Goal: Navigation & Orientation: Find specific page/section

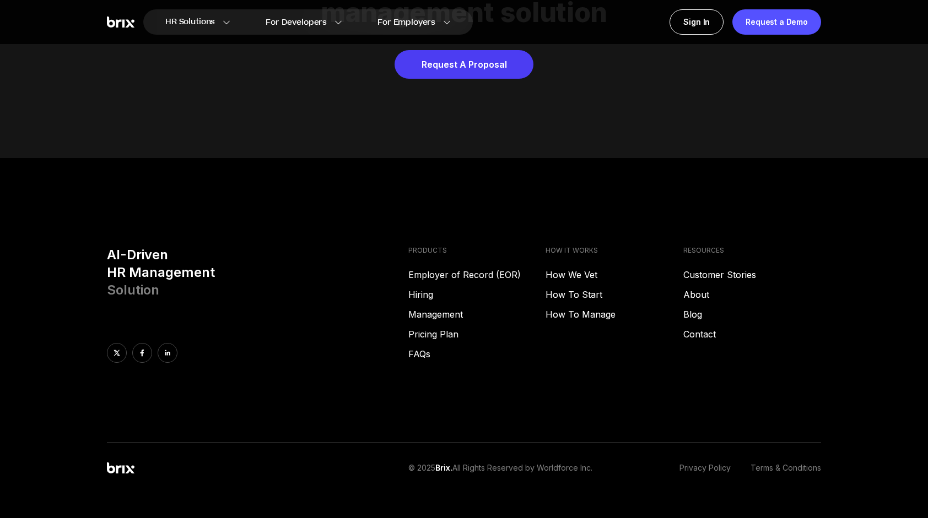
scroll to position [5623, 0]
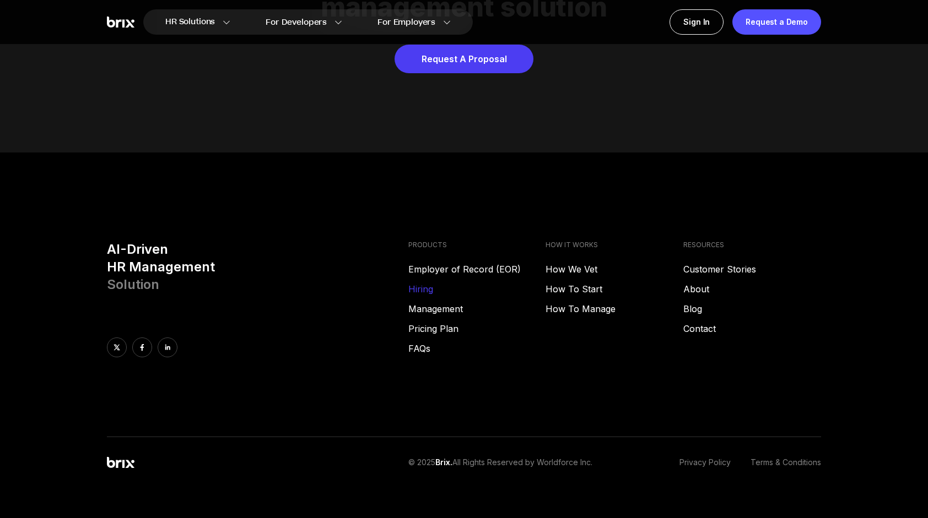
click at [421, 283] on link "Hiring" at bounding box center [477, 289] width 138 height 13
click at [422, 342] on link "FAQs" at bounding box center [477, 348] width 138 height 13
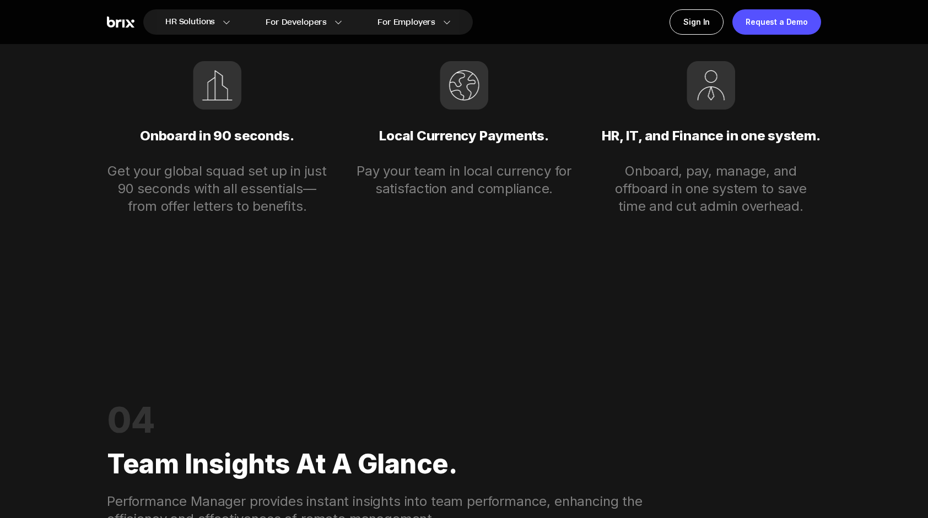
scroll to position [2538, 0]
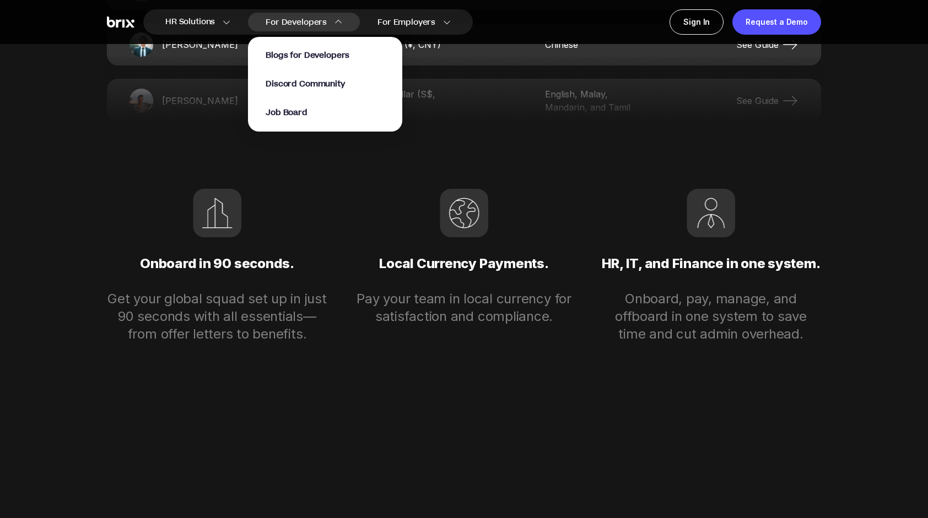
click at [315, 114] on p "Job Board" at bounding box center [324, 112] width 119 height 11
click at [299, 116] on span "Job Board" at bounding box center [286, 113] width 42 height 13
